Goal: Find specific page/section: Find specific page/section

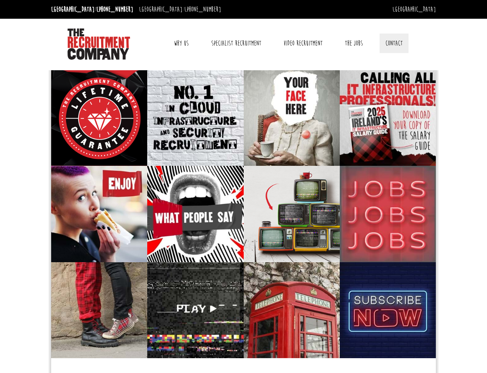
click at [397, 43] on link "Contact" at bounding box center [393, 44] width 29 height 20
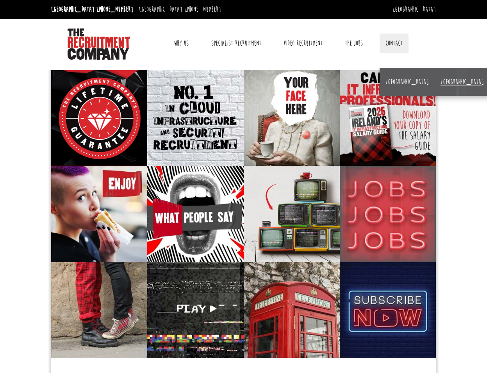
click at [440, 83] on link "[GEOGRAPHIC_DATA]" at bounding box center [461, 82] width 43 height 9
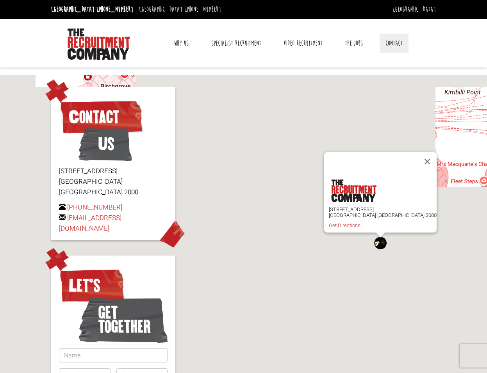
click at [392, 41] on link "Contact" at bounding box center [393, 44] width 29 height 20
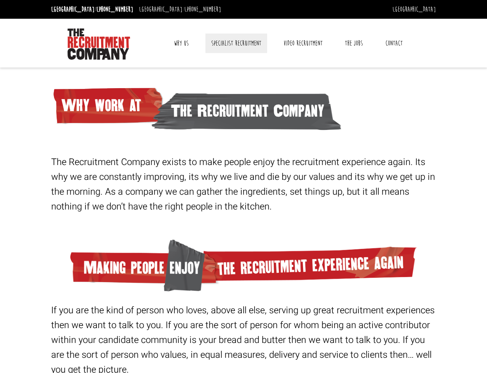
click at [238, 43] on link "Specialist Recruitment" at bounding box center [236, 44] width 62 height 20
